Goal: Feedback & Contribution: Leave review/rating

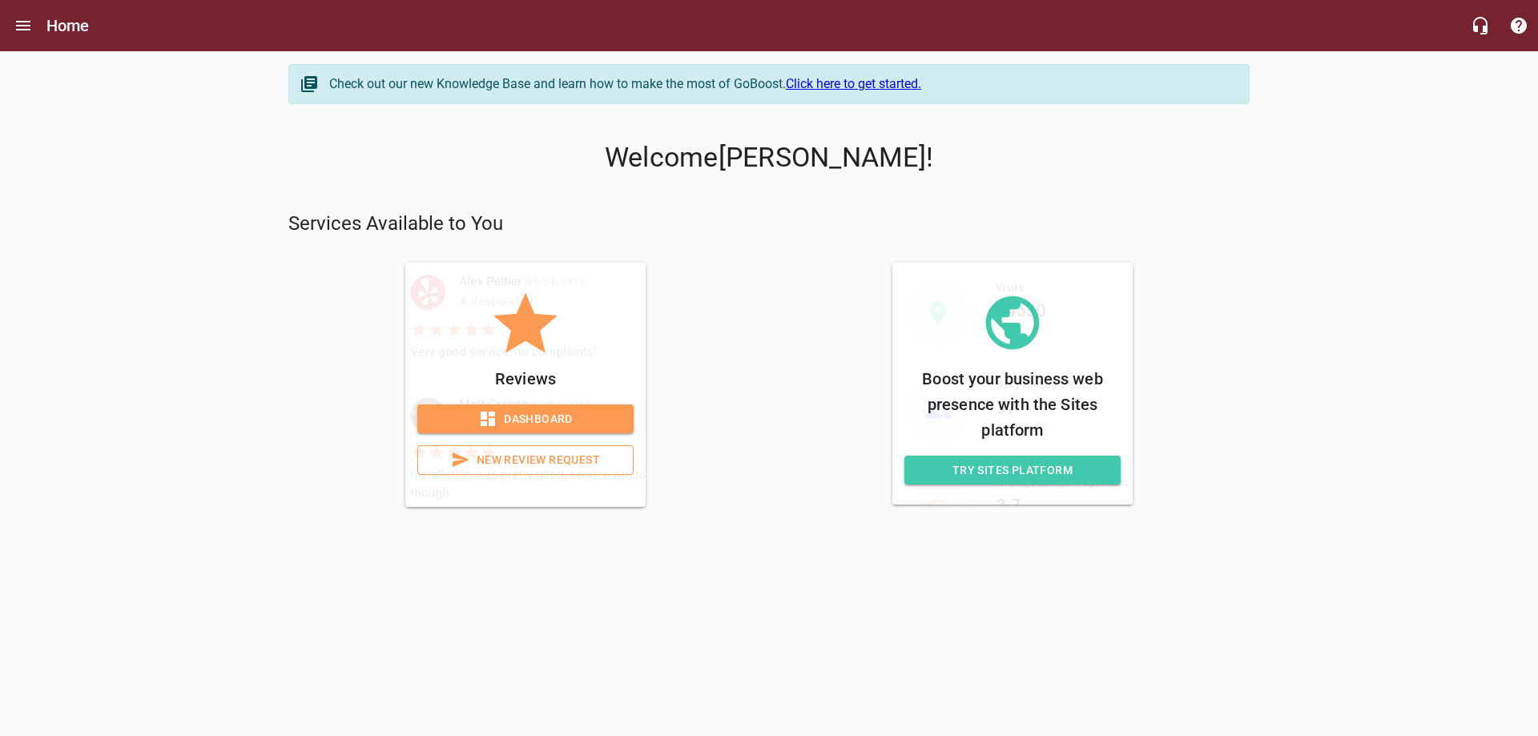
click at [550, 419] on span "Dashboard" at bounding box center [525, 419] width 191 height 20
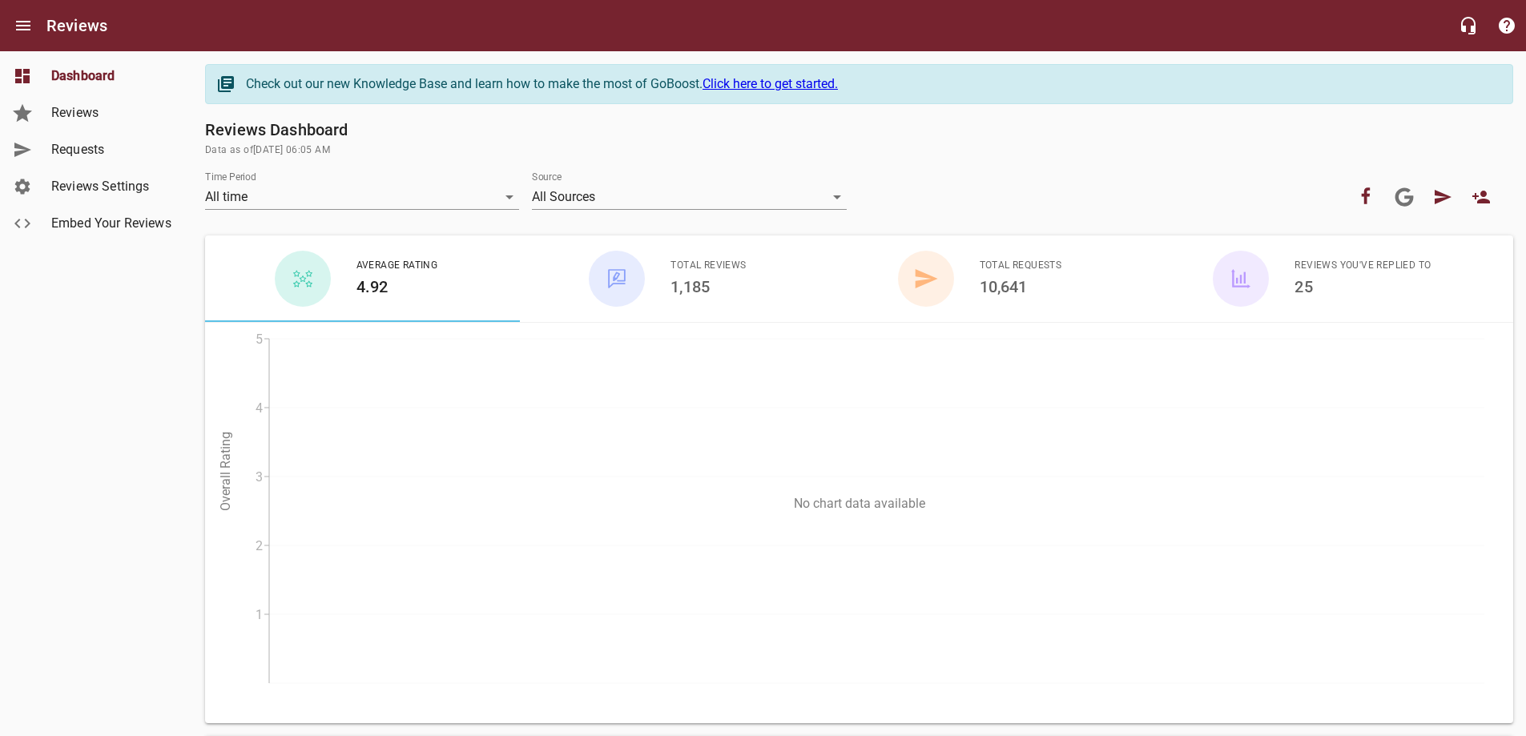
click at [951, 275] on div "button" at bounding box center [926, 279] width 56 height 56
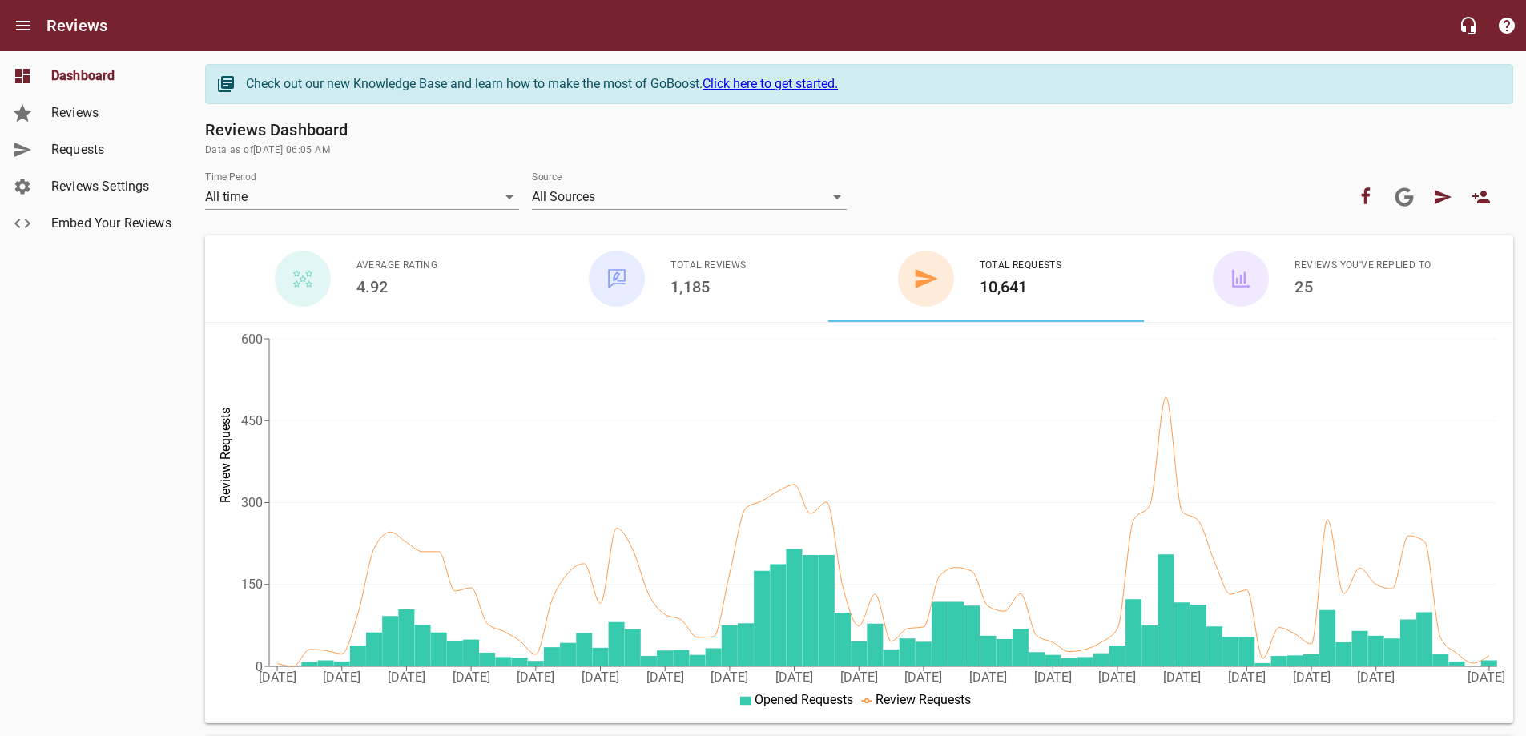
click at [49, 139] on link "Requests" at bounding box center [96, 149] width 192 height 37
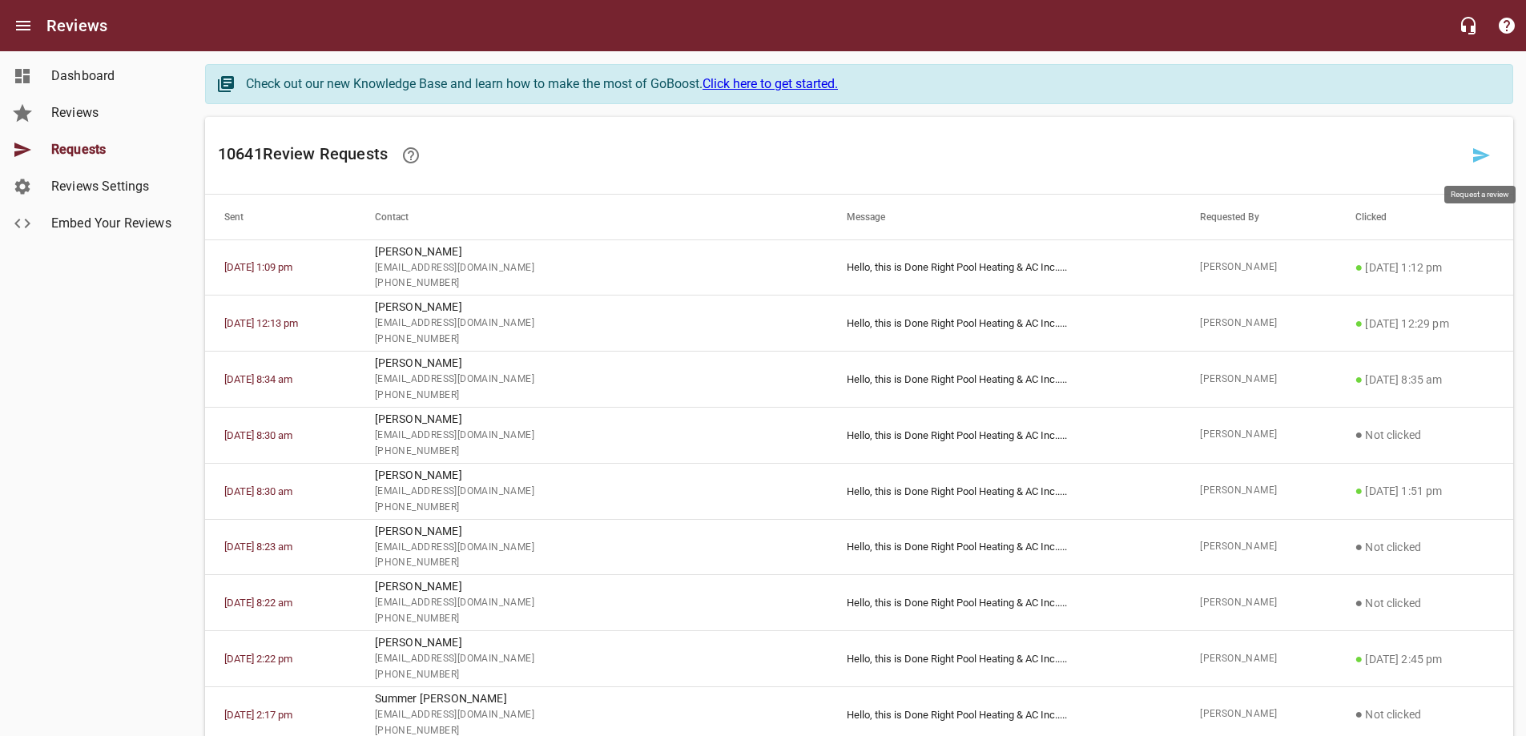
click at [1495, 150] on link at bounding box center [1481, 155] width 38 height 38
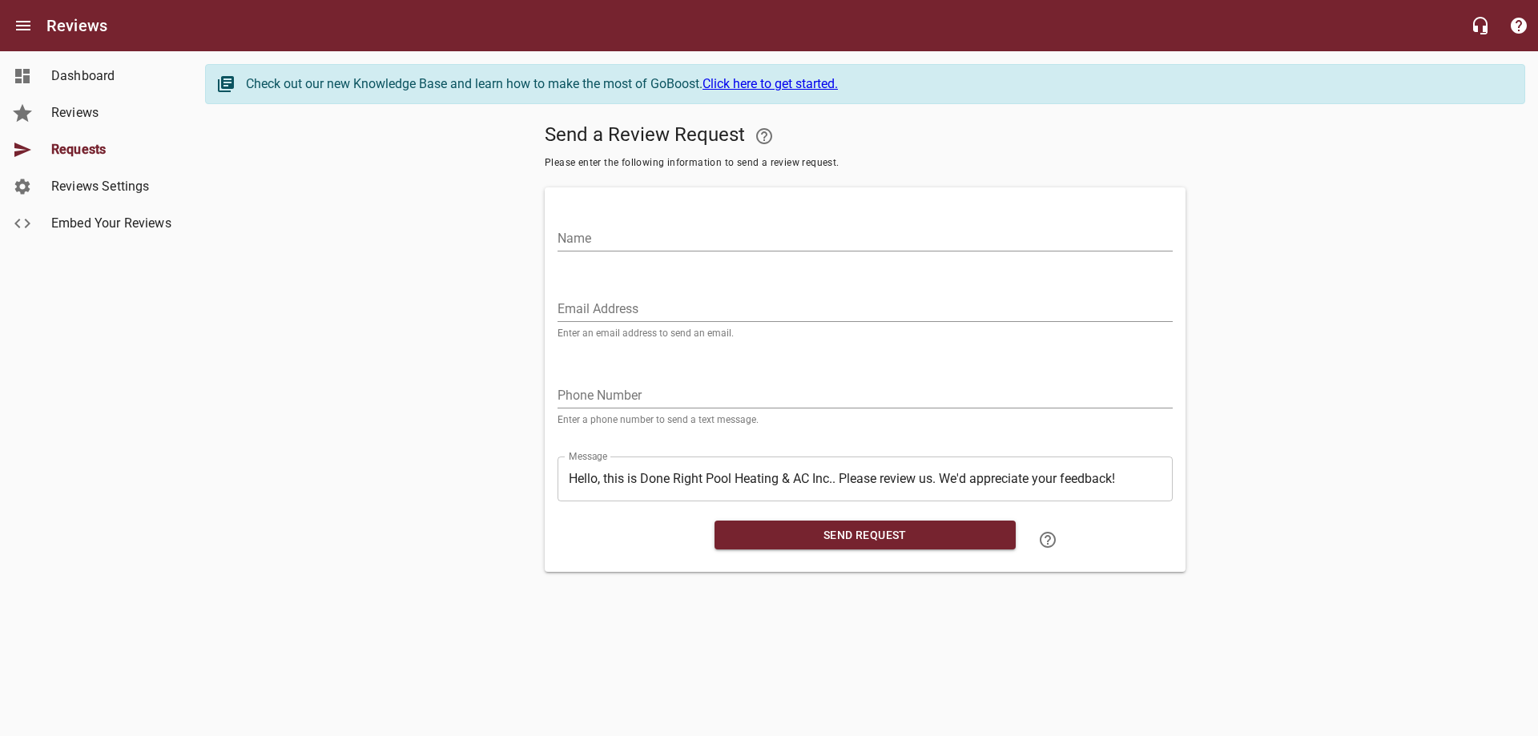
click at [570, 243] on input "Name" at bounding box center [864, 239] width 615 height 26
paste input "Tarance"
click at [652, 238] on input "Tarance" at bounding box center [864, 239] width 615 height 26
paste input "Drafts"
type input "Tarance Drafts"
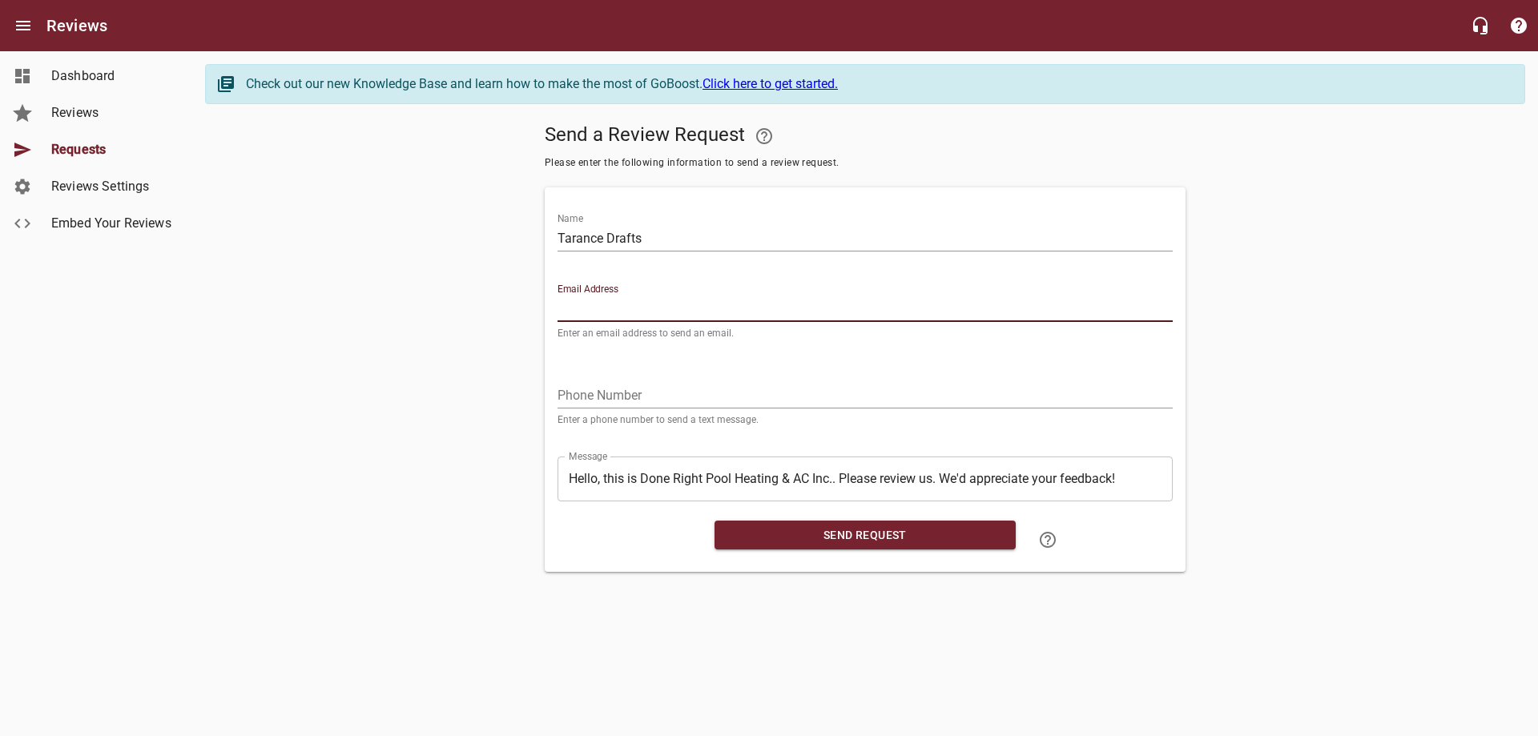
click at [594, 316] on input "Email Address" at bounding box center [864, 309] width 615 height 26
paste input "[EMAIL_ADDRESS][DOMAIN_NAME]"
type input "[EMAIL_ADDRESS][DOMAIN_NAME]"
click at [624, 396] on input "tel" at bounding box center [864, 396] width 615 height 26
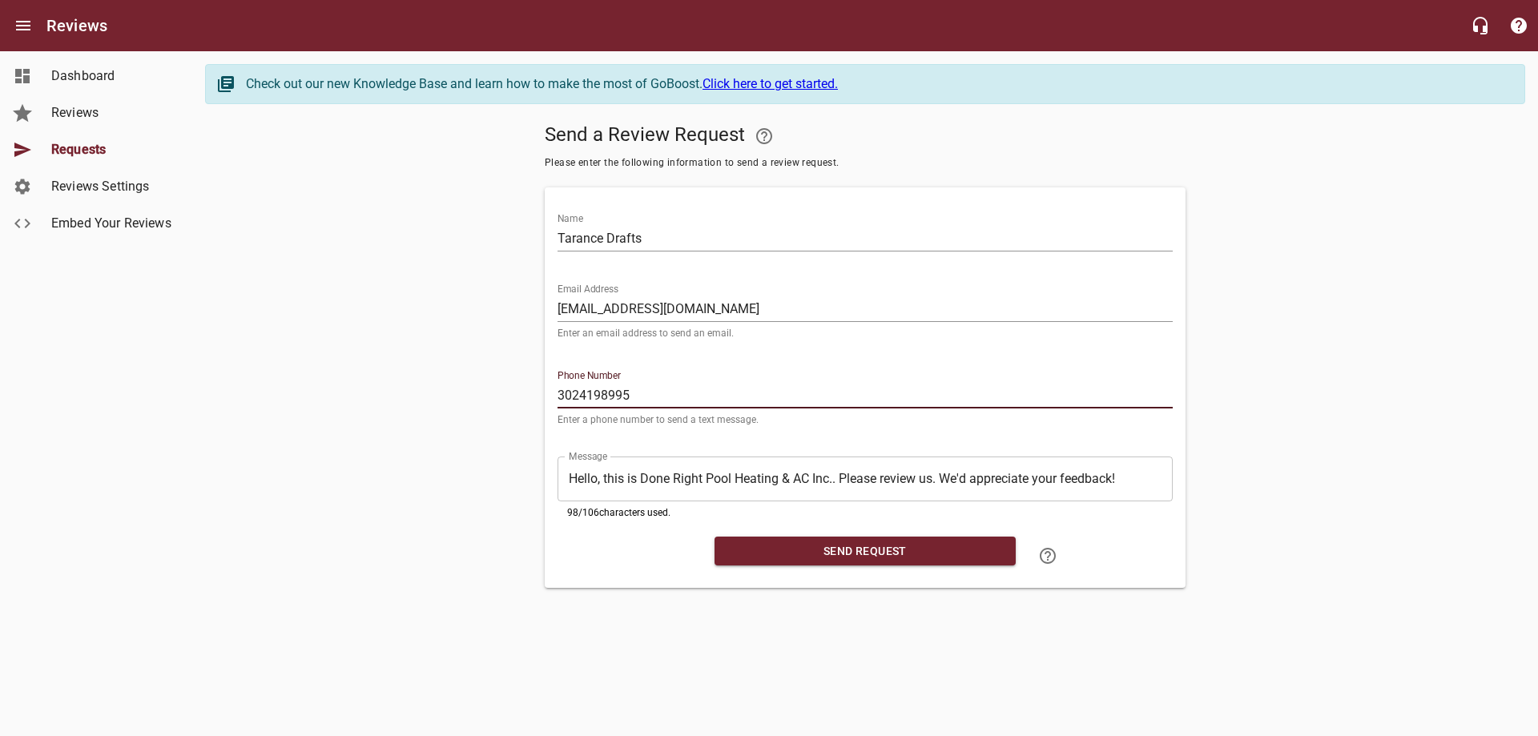
type input "3024198995"
drag, startPoint x: 866, startPoint y: 547, endPoint x: 859, endPoint y: 529, distance: 19.8
click at [866, 546] on span "Send Request" at bounding box center [865, 551] width 276 height 20
